Goal: Task Accomplishment & Management: Use online tool/utility

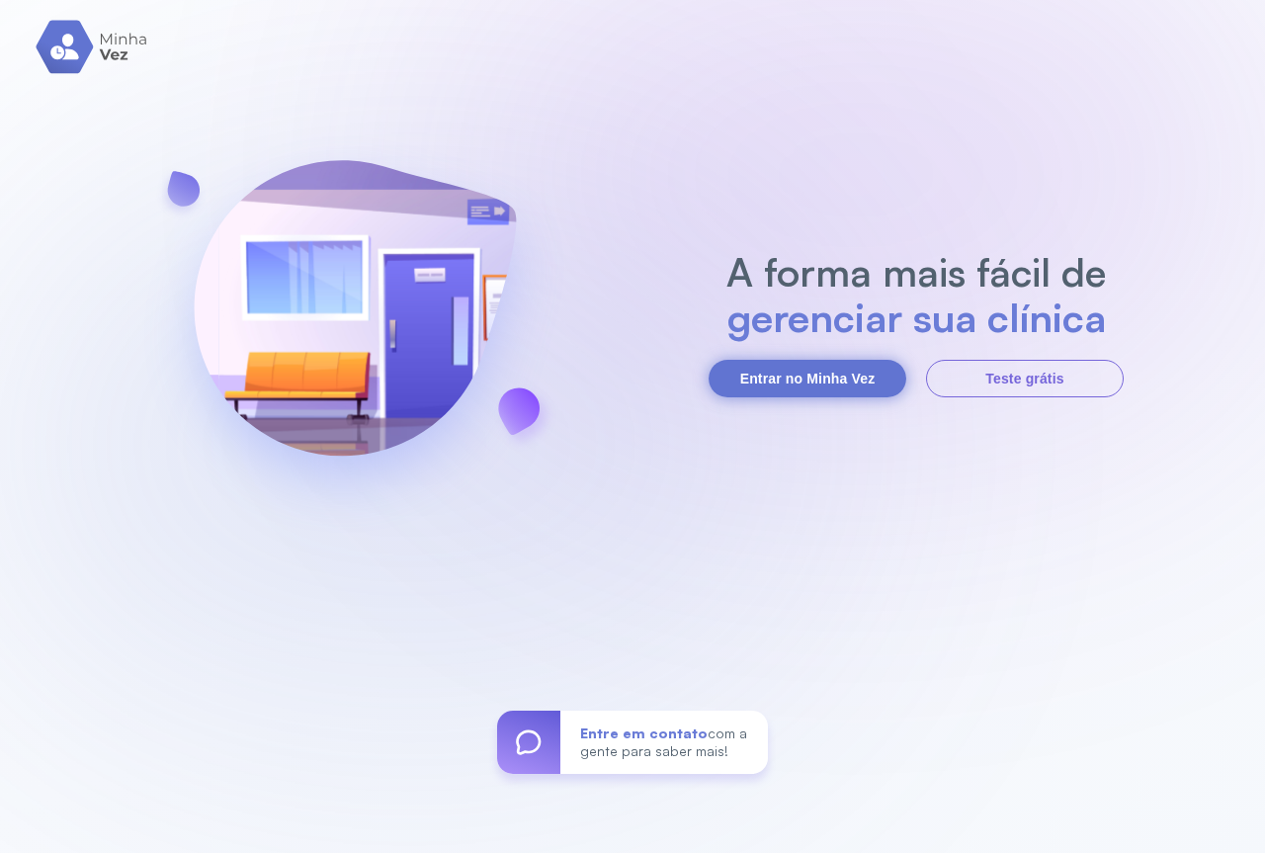
click at [796, 373] on button "Entrar no Minha Vez" at bounding box center [808, 379] width 198 height 38
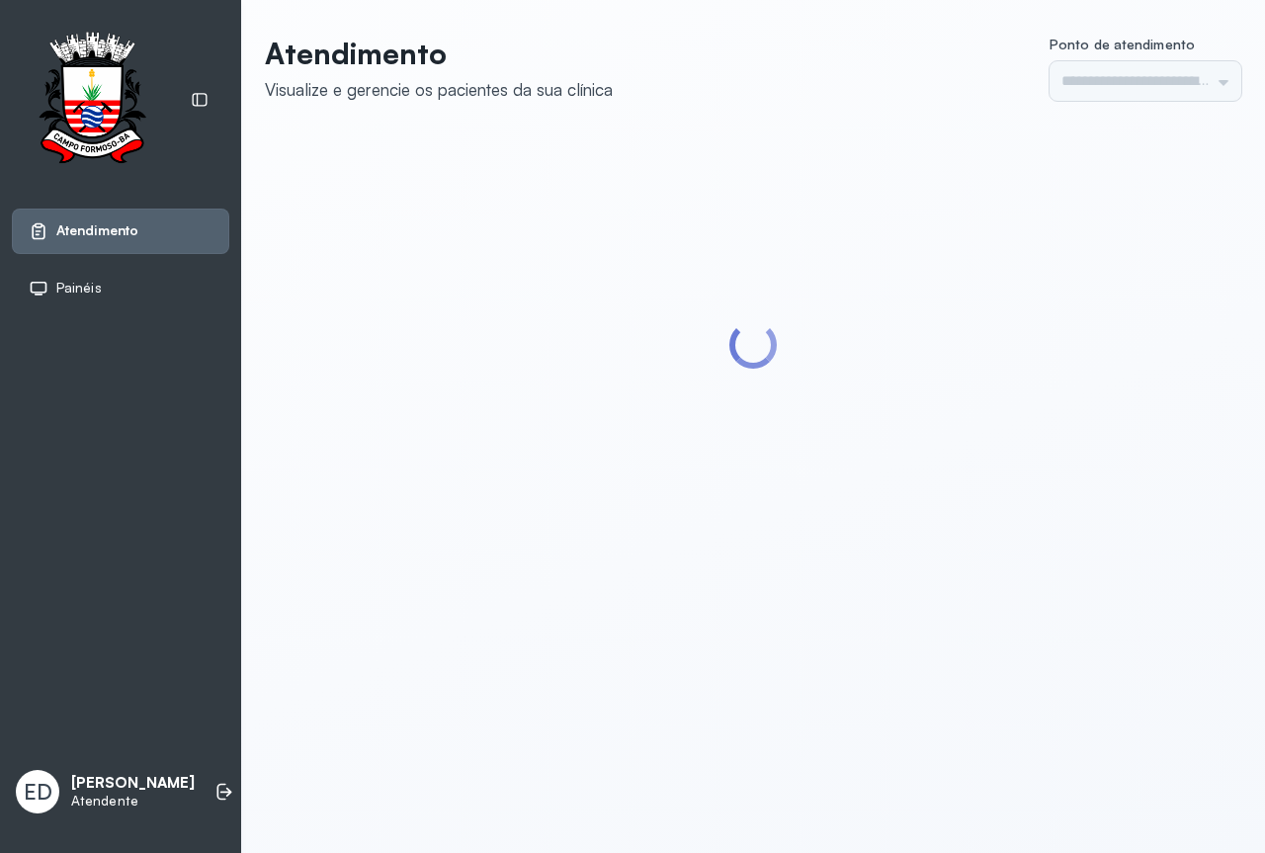
type input "*********"
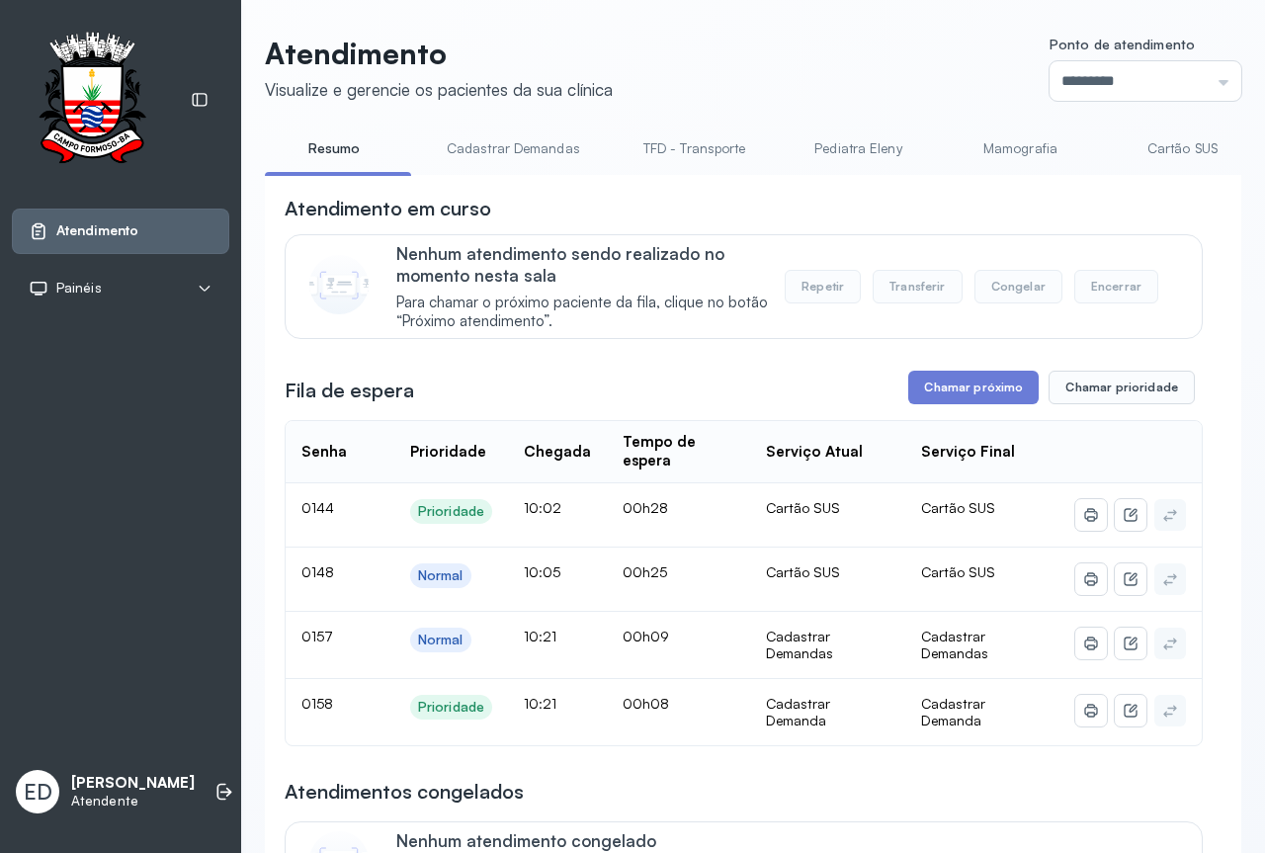
scroll to position [198, 0]
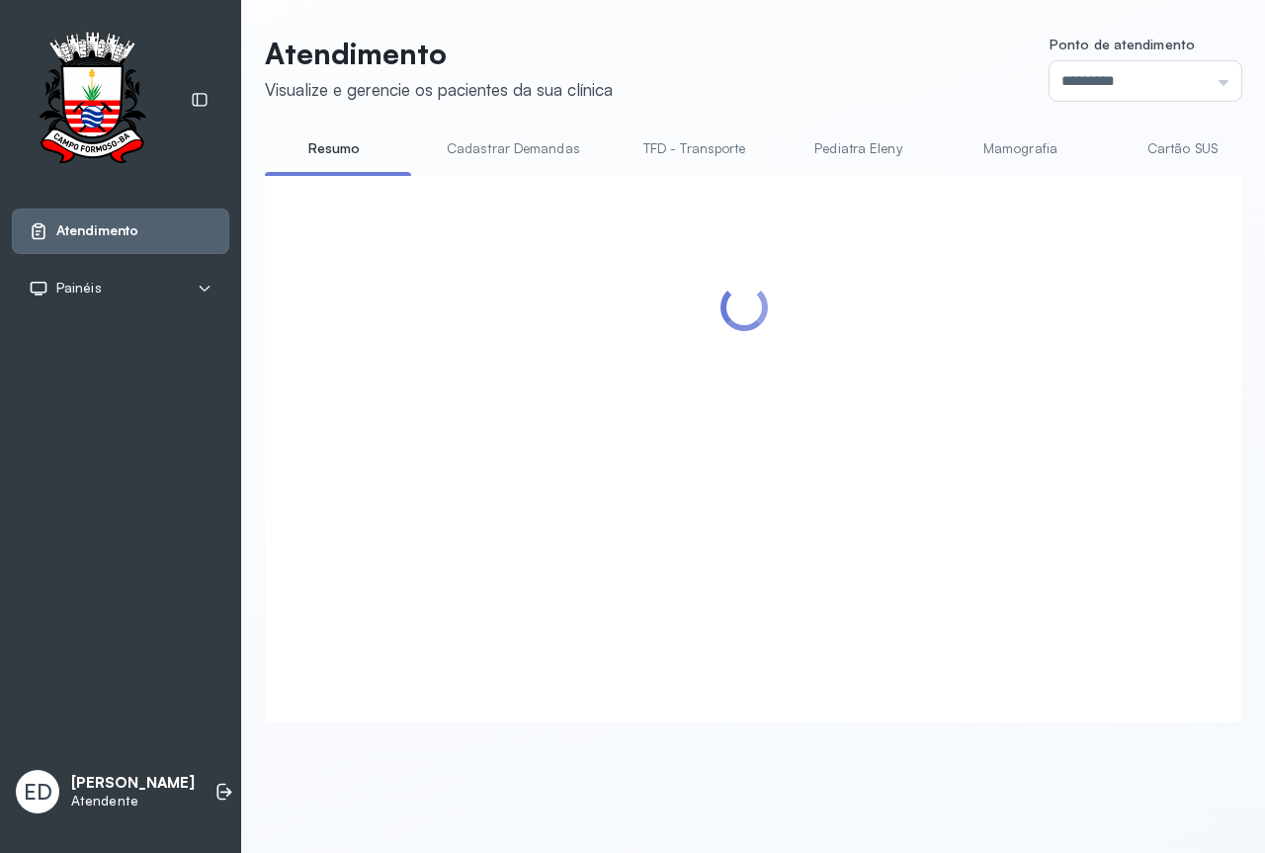
scroll to position [0, 0]
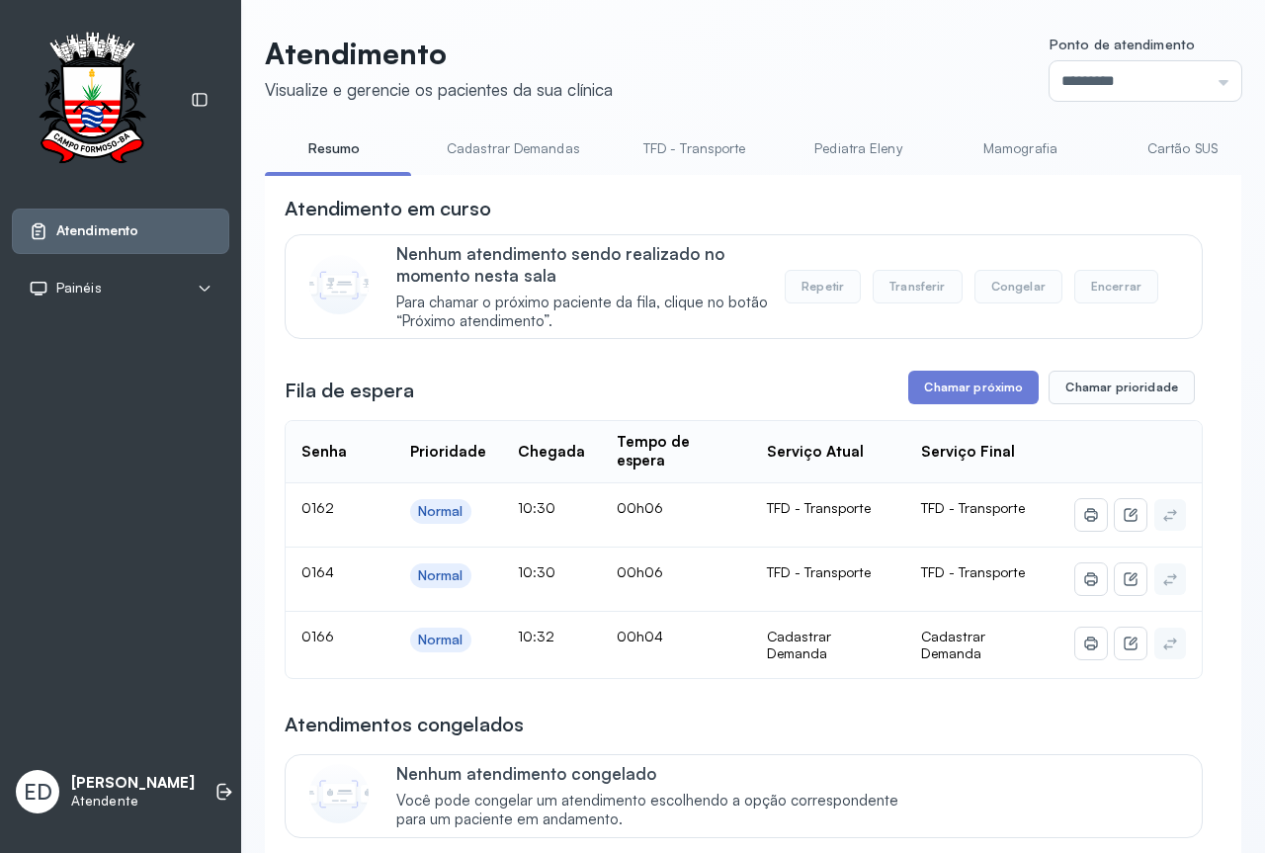
click at [466, 153] on link "Cadastrar Demandas" at bounding box center [513, 148] width 173 height 33
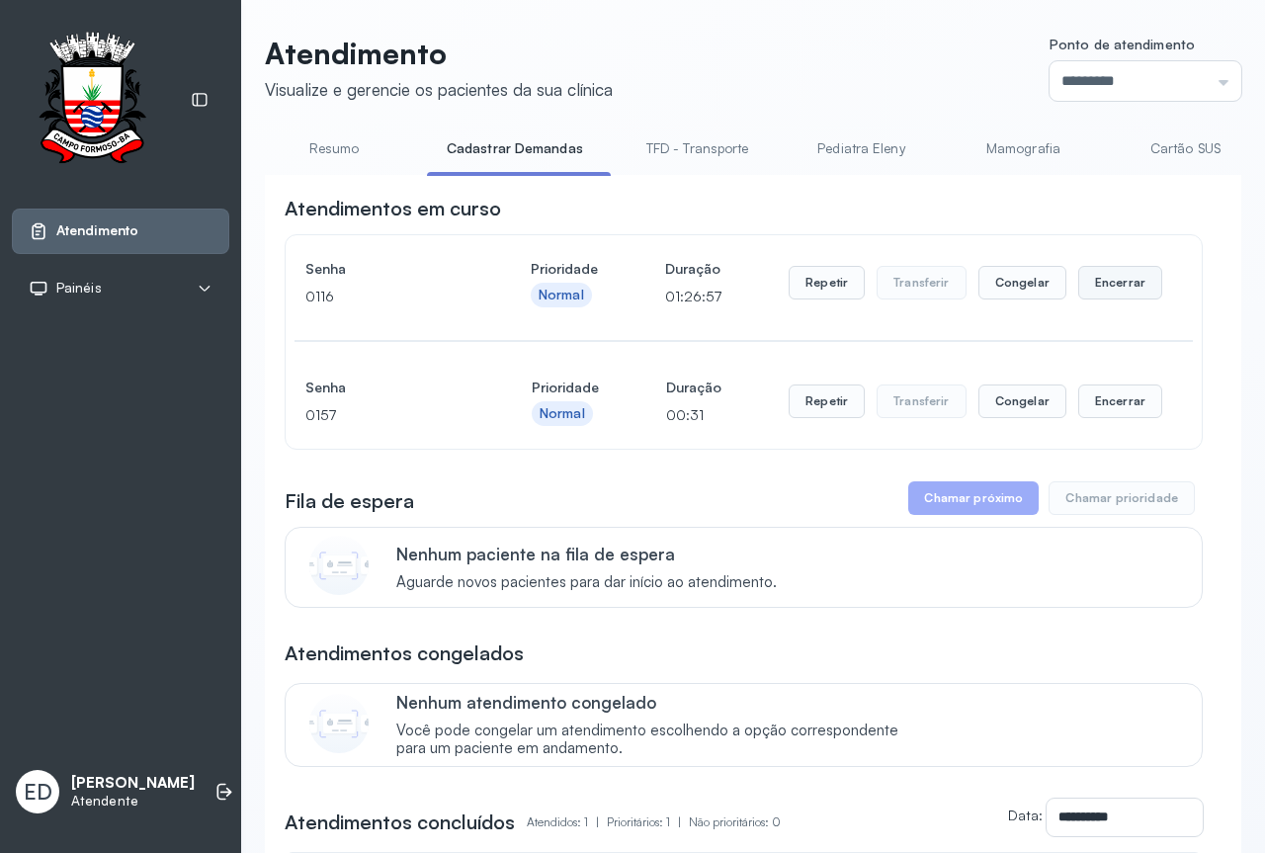
click at [1111, 287] on button "Encerrar" at bounding box center [1120, 283] width 84 height 34
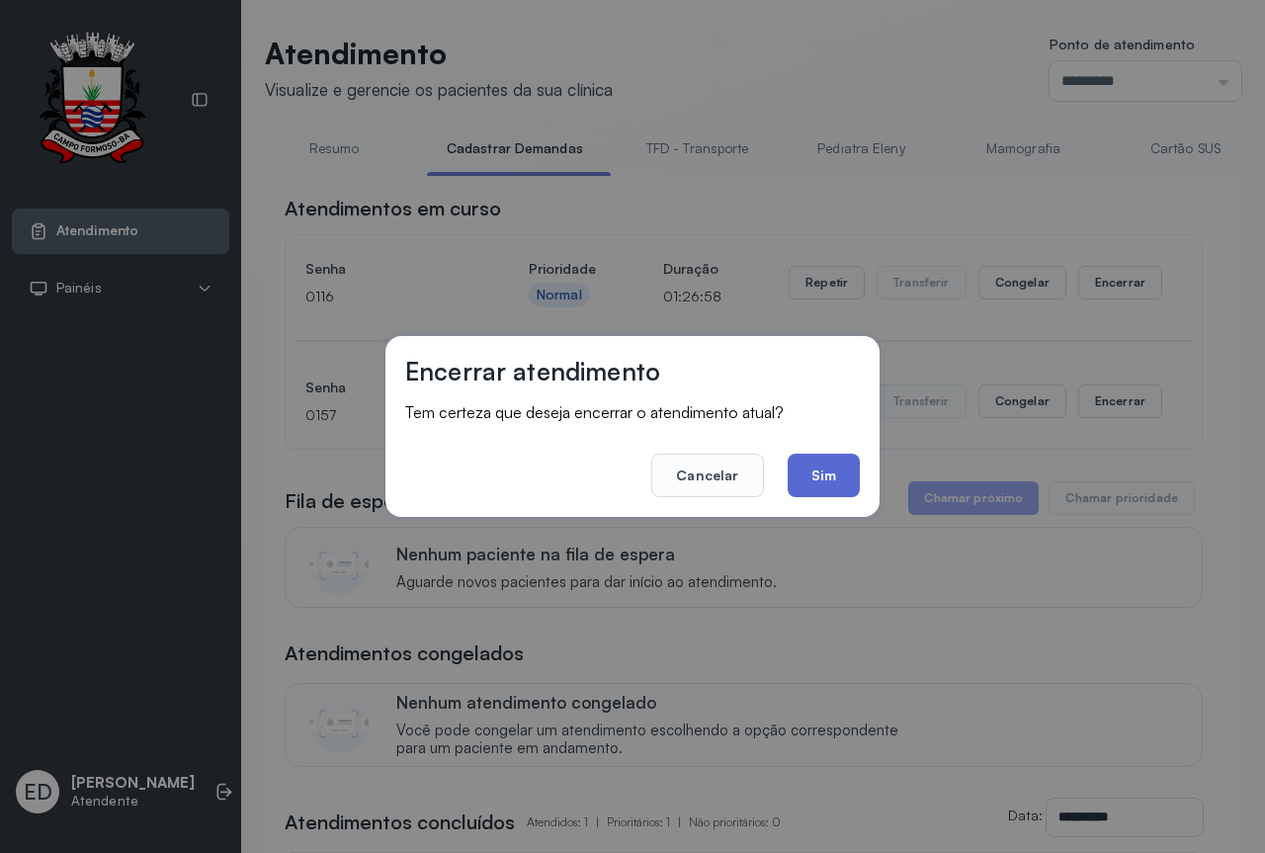
click at [829, 465] on button "Sim" at bounding box center [824, 475] width 72 height 43
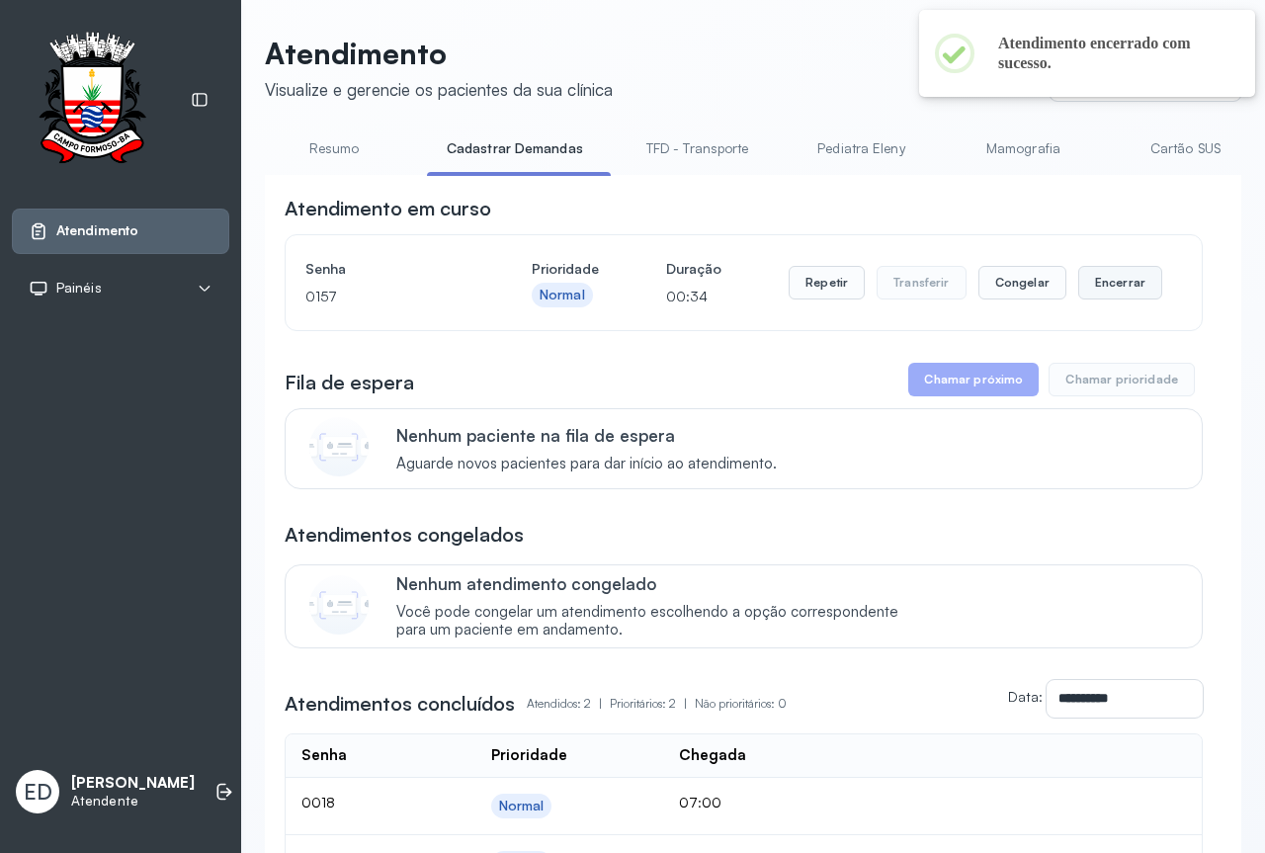
click at [1097, 288] on button "Encerrar" at bounding box center [1120, 283] width 84 height 34
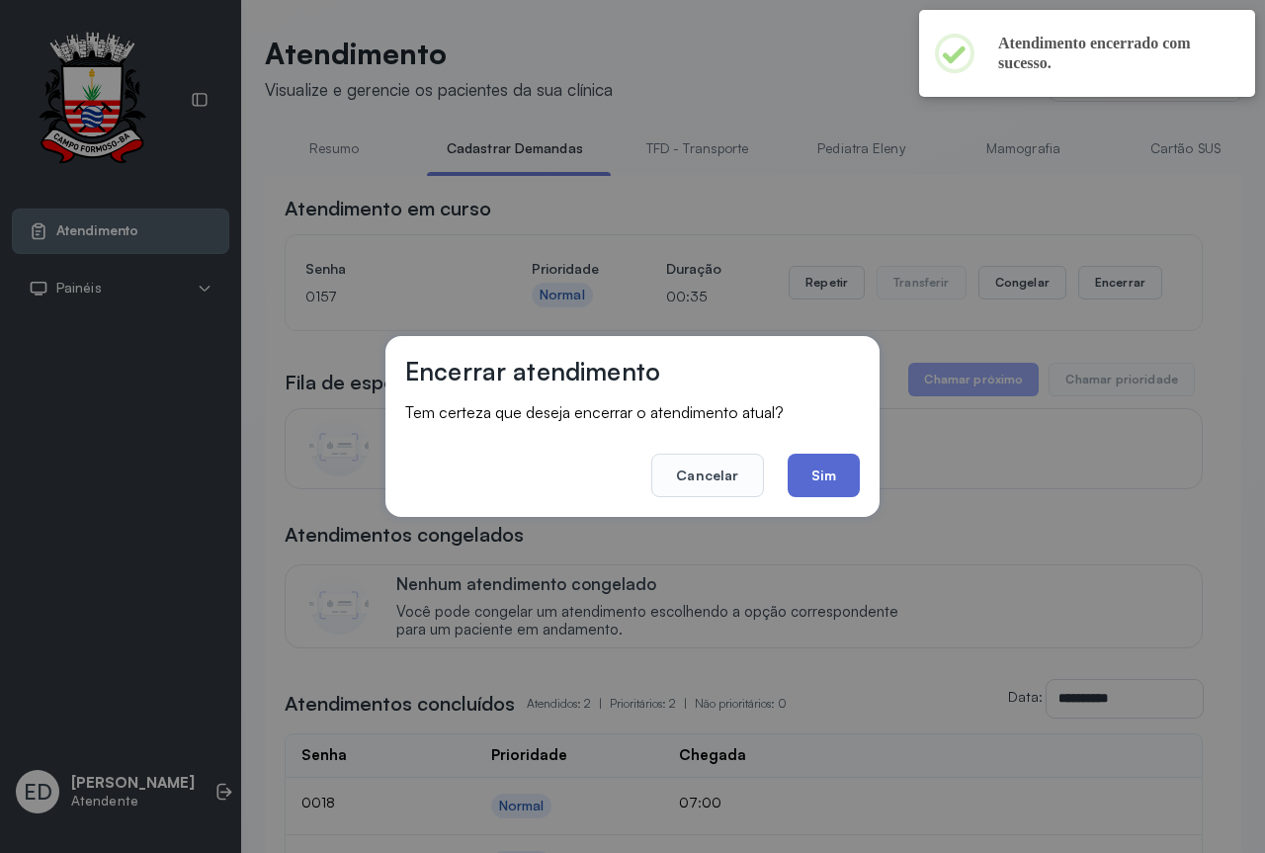
click at [824, 468] on button "Sim" at bounding box center [824, 475] width 72 height 43
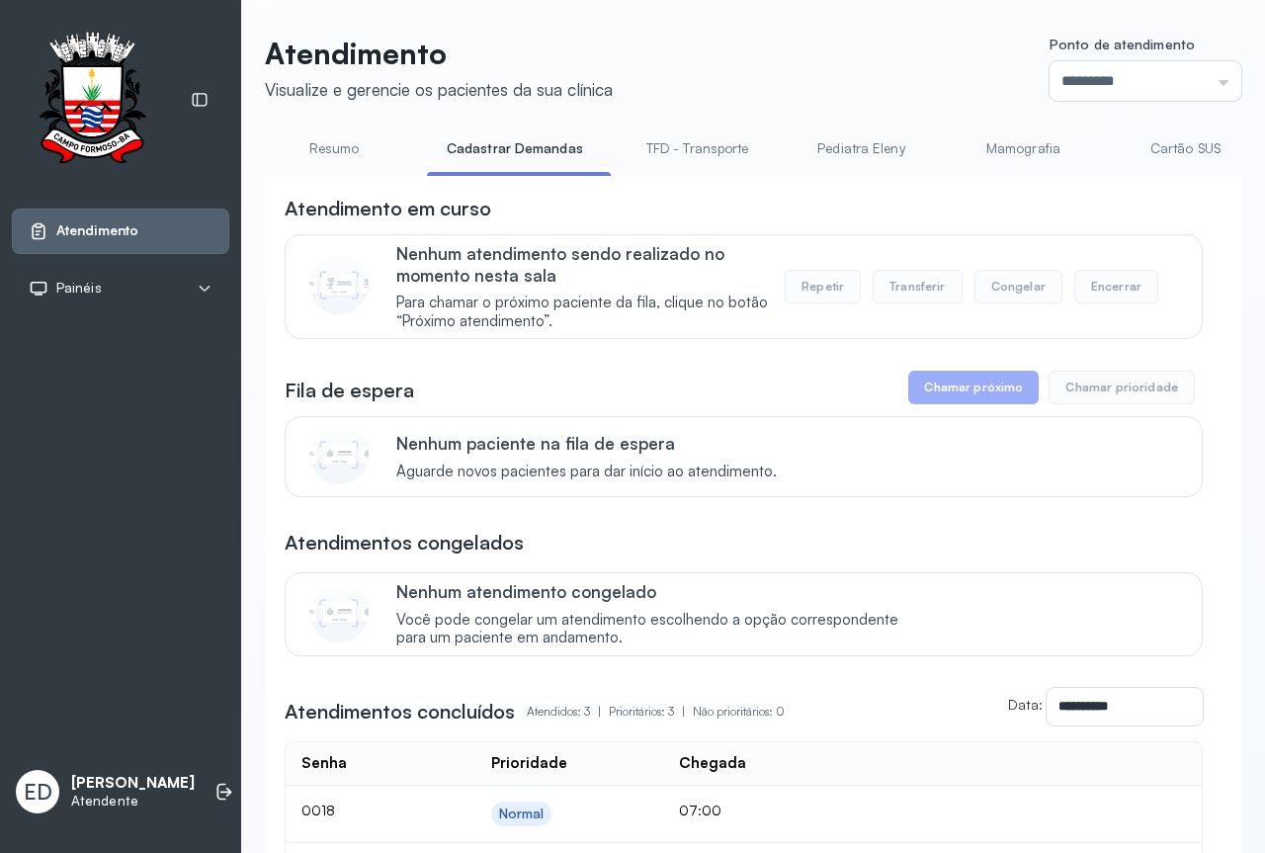
click at [333, 141] on link "Resumo" at bounding box center [334, 148] width 138 height 33
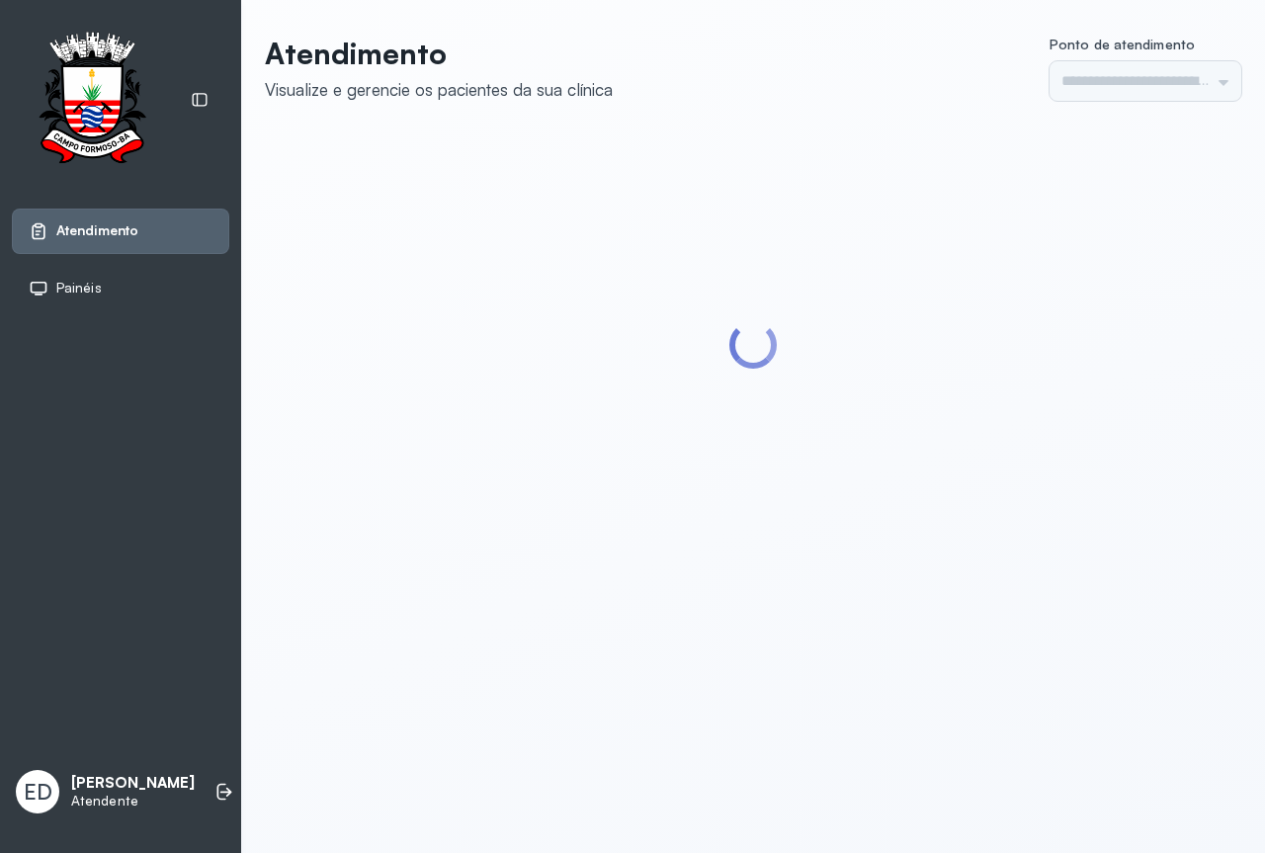
type input "*********"
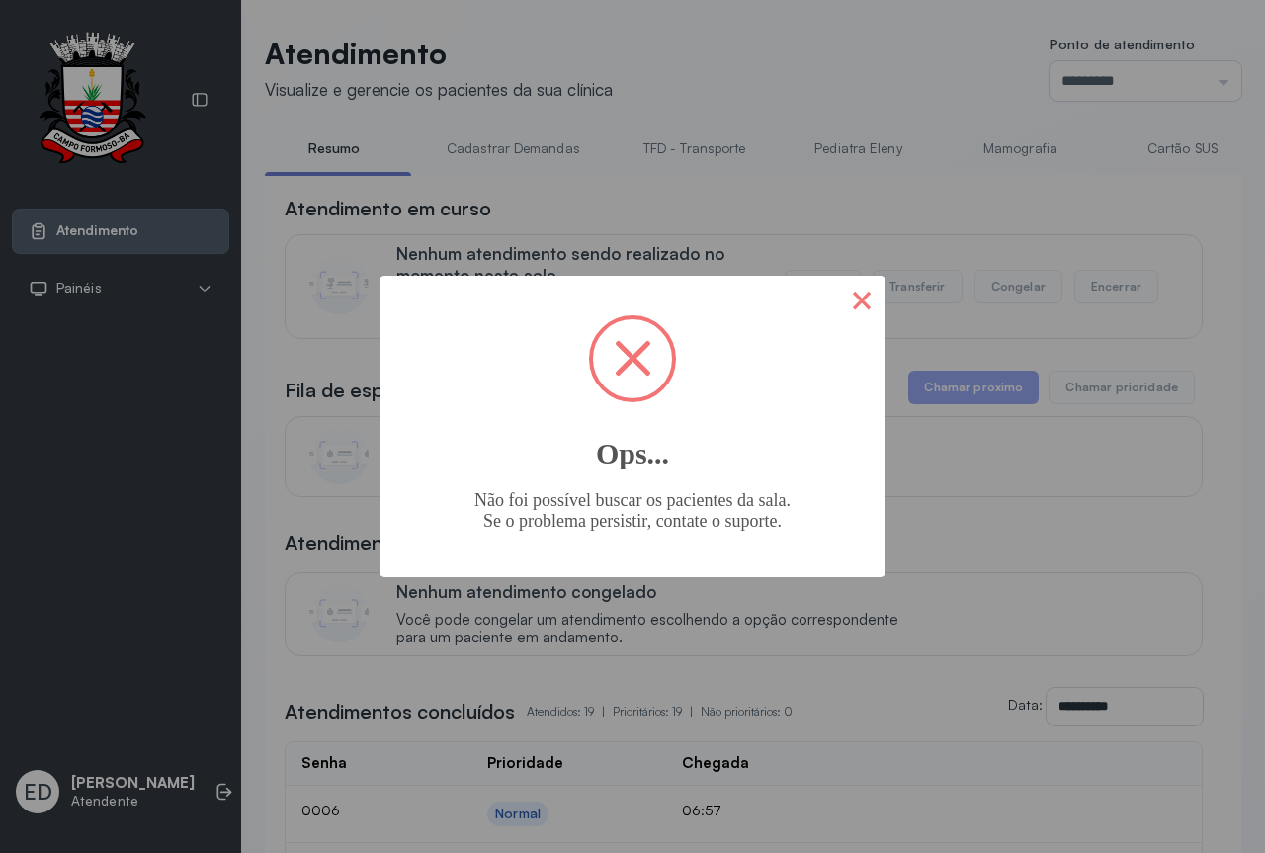
click at [867, 299] on button "×" at bounding box center [861, 299] width 47 height 47
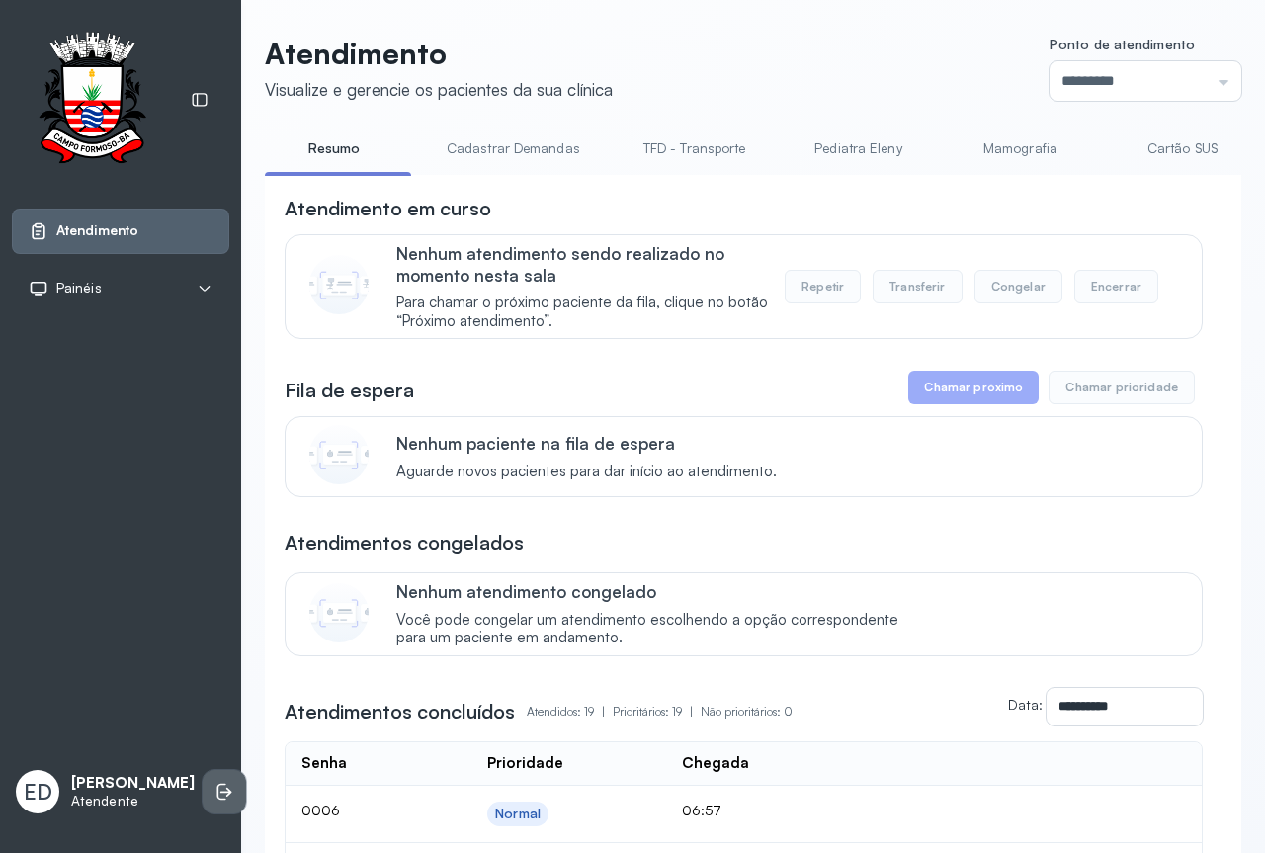
click at [203, 791] on li at bounding box center [224, 791] width 43 height 43
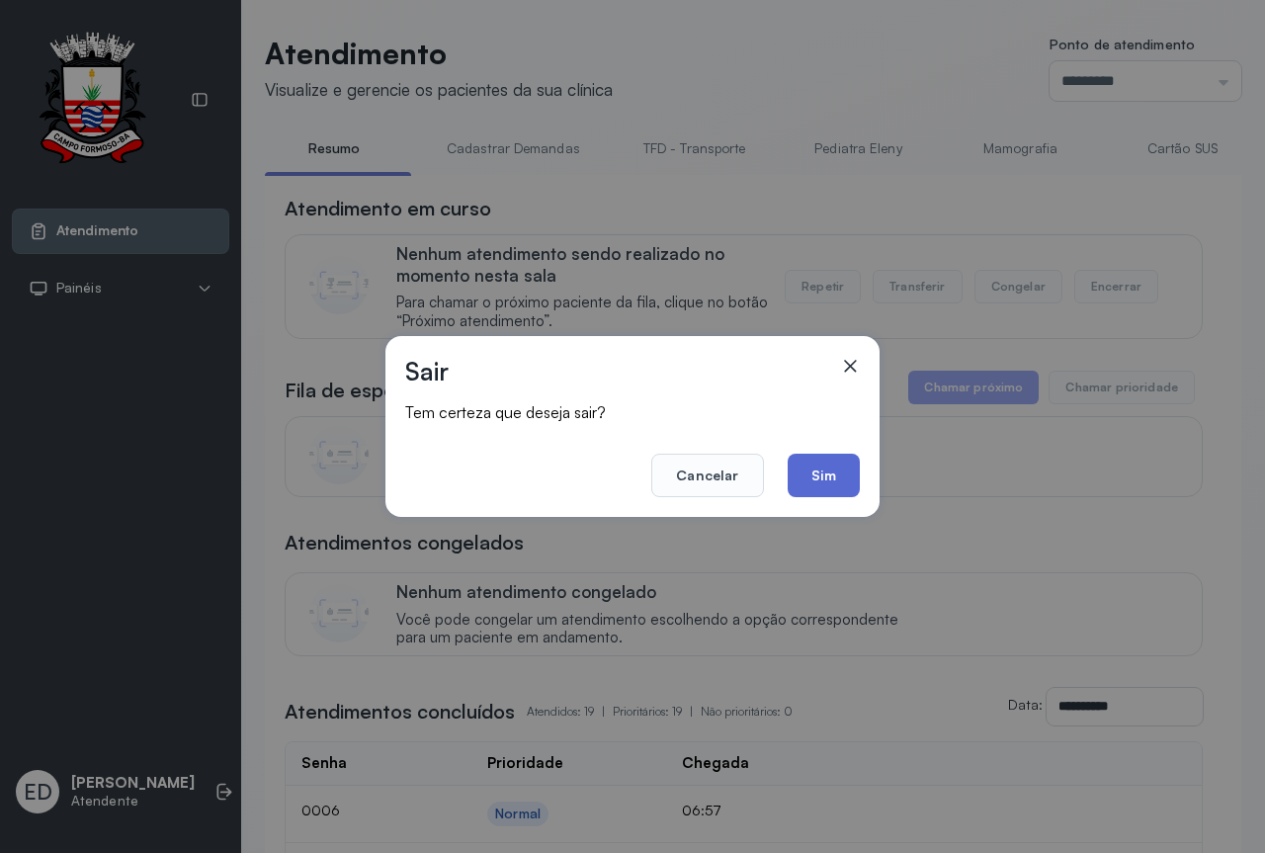
click at [854, 481] on button "Sim" at bounding box center [824, 475] width 72 height 43
